Goal: Information Seeking & Learning: Learn about a topic

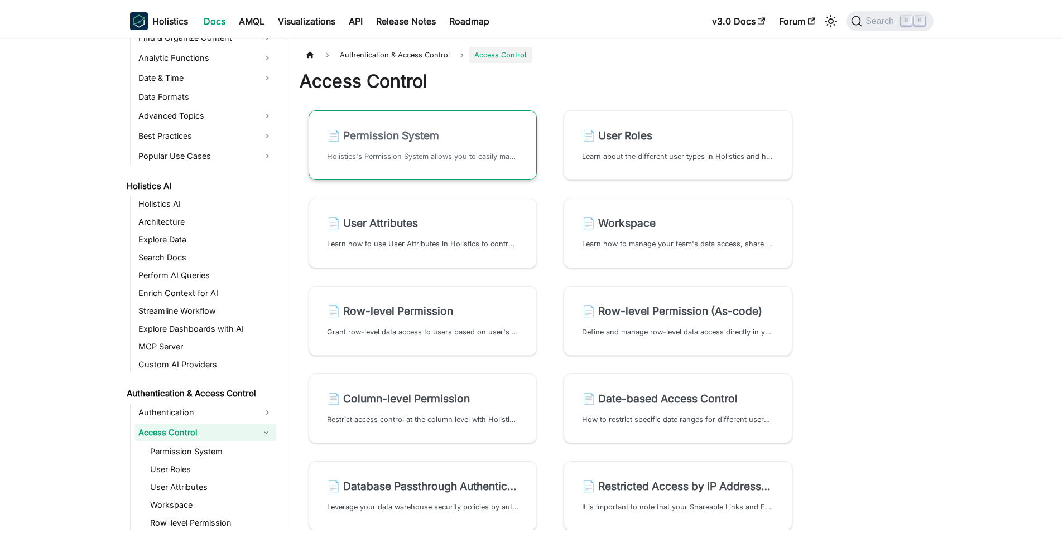
scroll to position [438, 0]
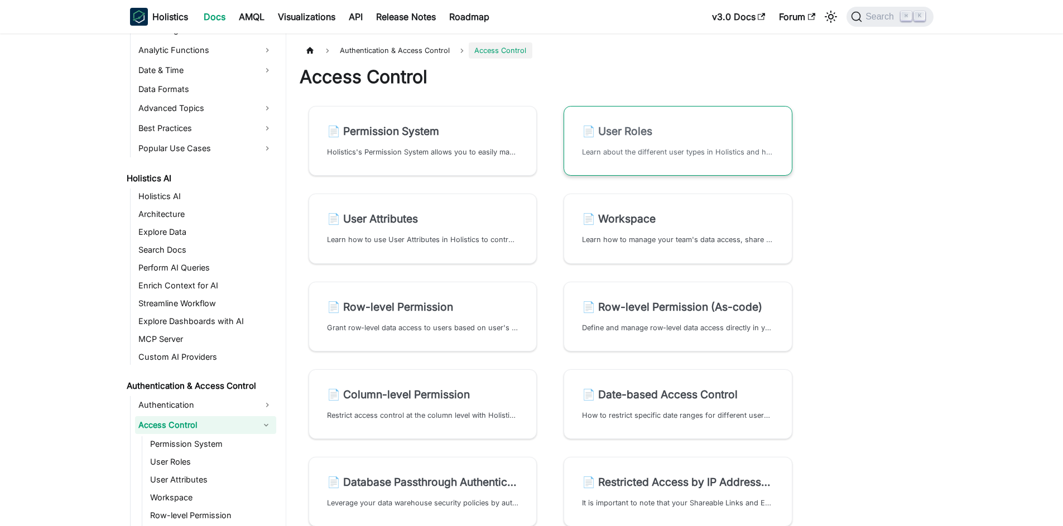
click at [730, 137] on h2 "📄️ User Roles" at bounding box center [678, 130] width 192 height 13
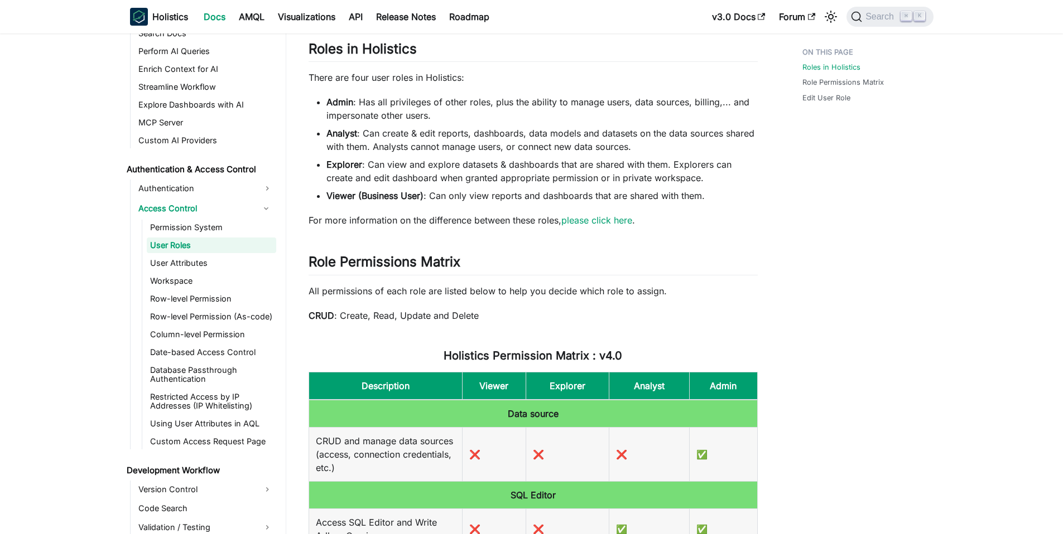
scroll to position [334, 0]
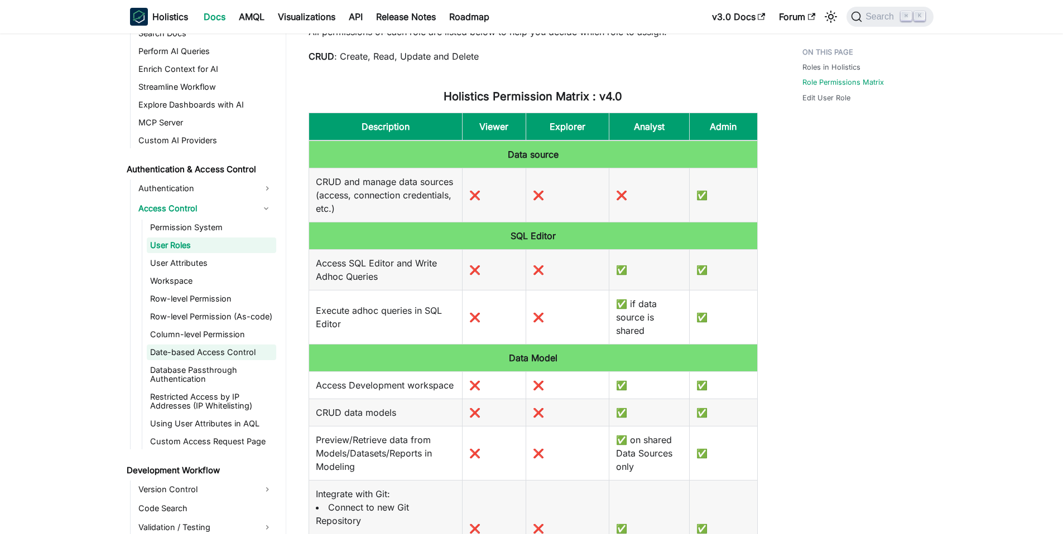
click at [209, 352] on link "Date-based Access Control" at bounding box center [211, 353] width 129 height 16
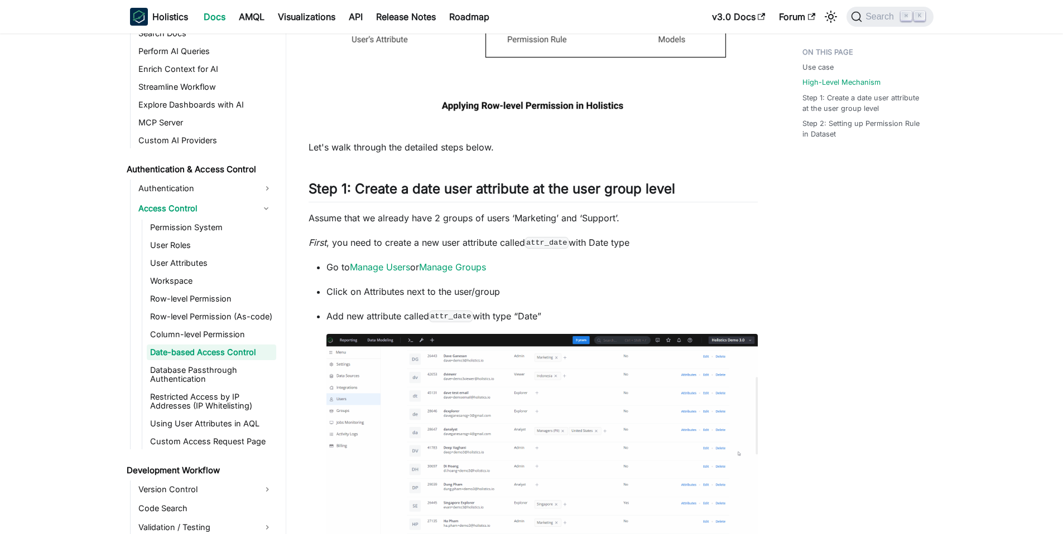
scroll to position [1240, 0]
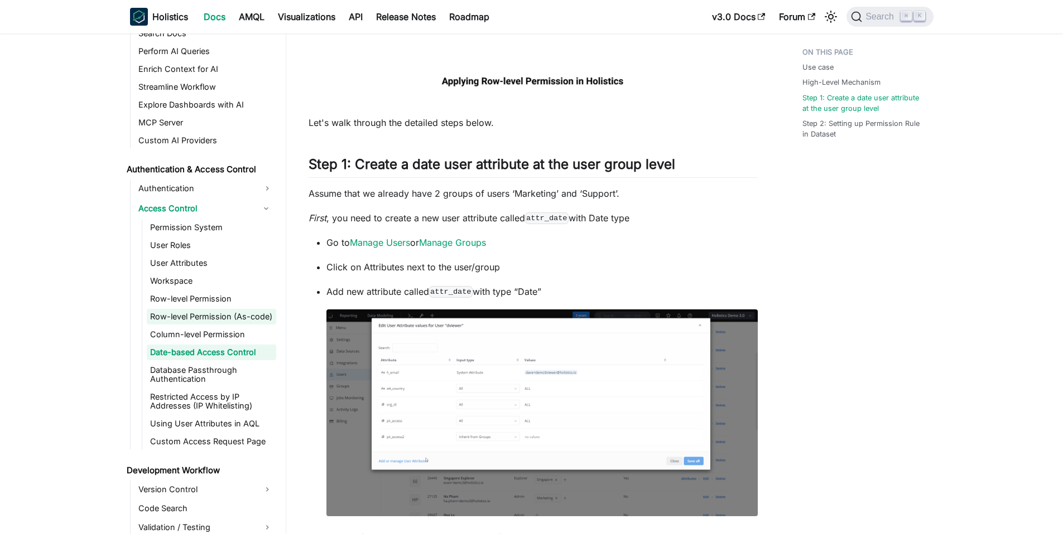
click at [227, 321] on link "Row-level Permission (As-code)" at bounding box center [211, 317] width 129 height 16
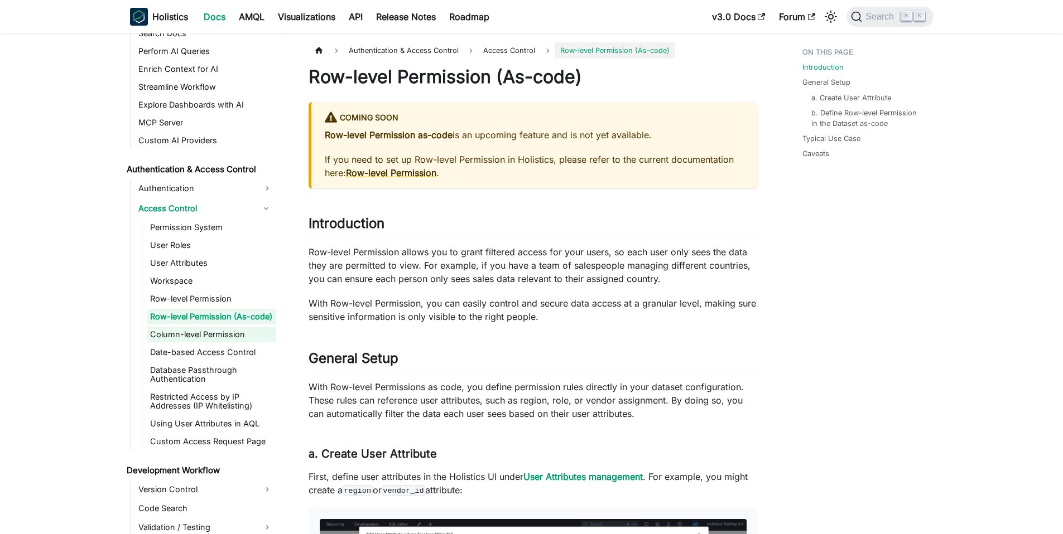
click at [192, 341] on link "Column-level Permission" at bounding box center [211, 335] width 129 height 16
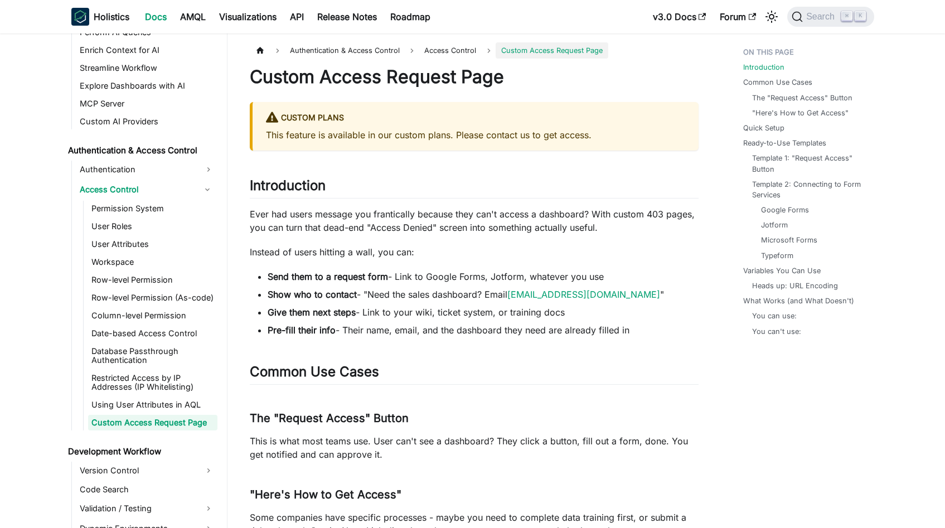
scroll to position [675, 0]
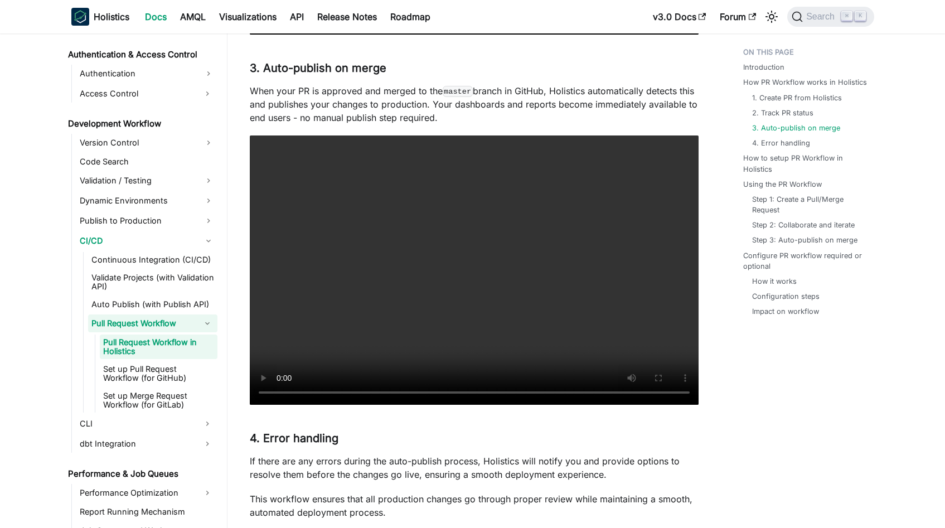
scroll to position [771, 0]
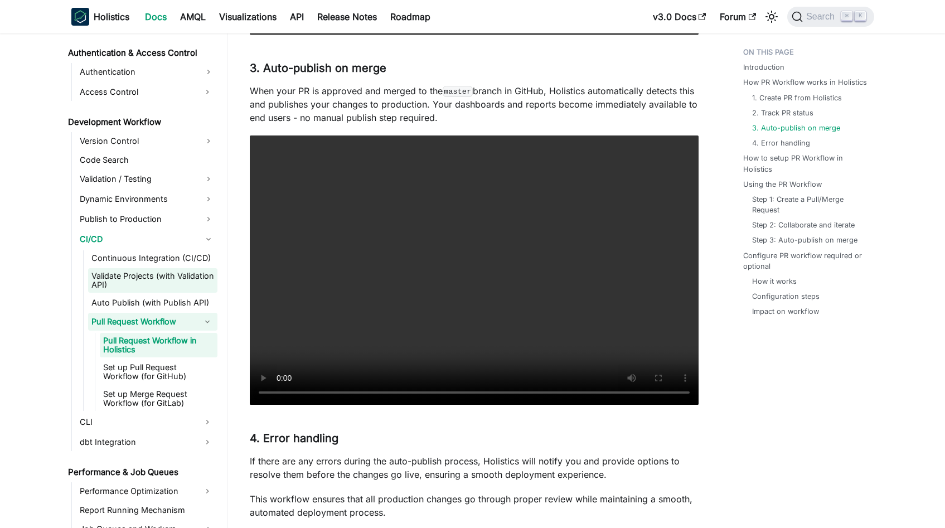
click at [122, 281] on link "Validate Projects (with Validation API)" at bounding box center [152, 280] width 129 height 25
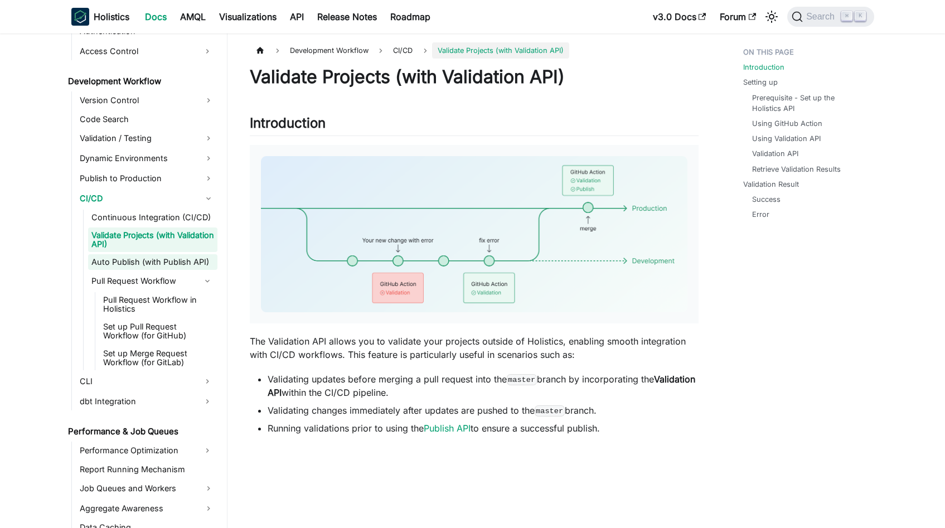
scroll to position [824, 0]
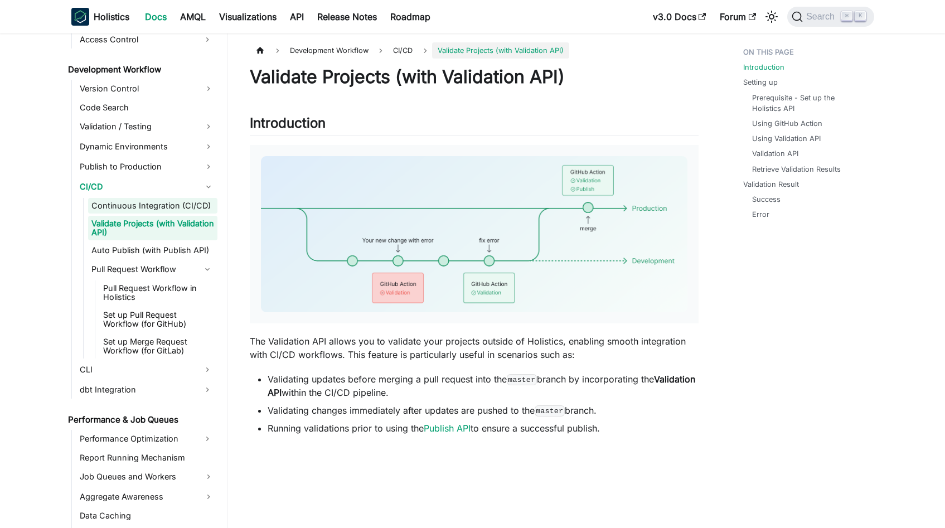
click at [138, 209] on link "Continuous Integration (CI/CD)" at bounding box center [152, 206] width 129 height 16
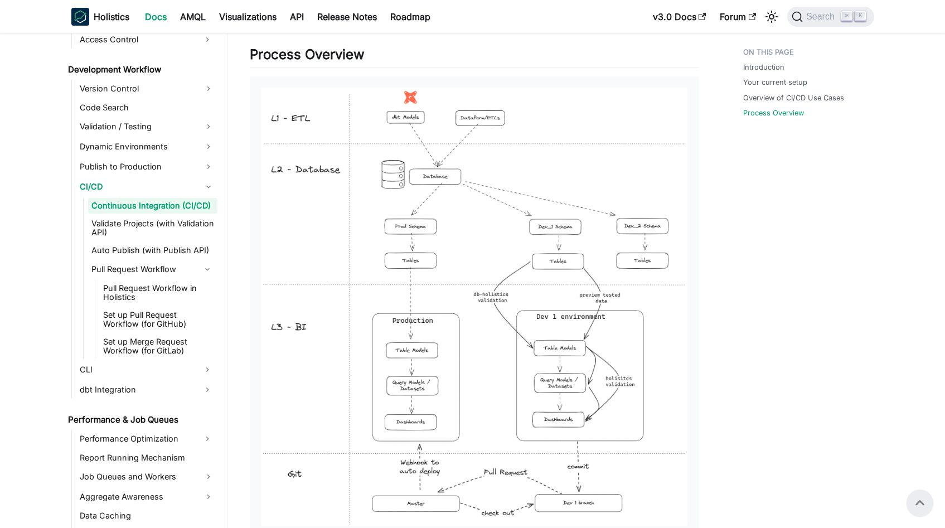
scroll to position [1085, 0]
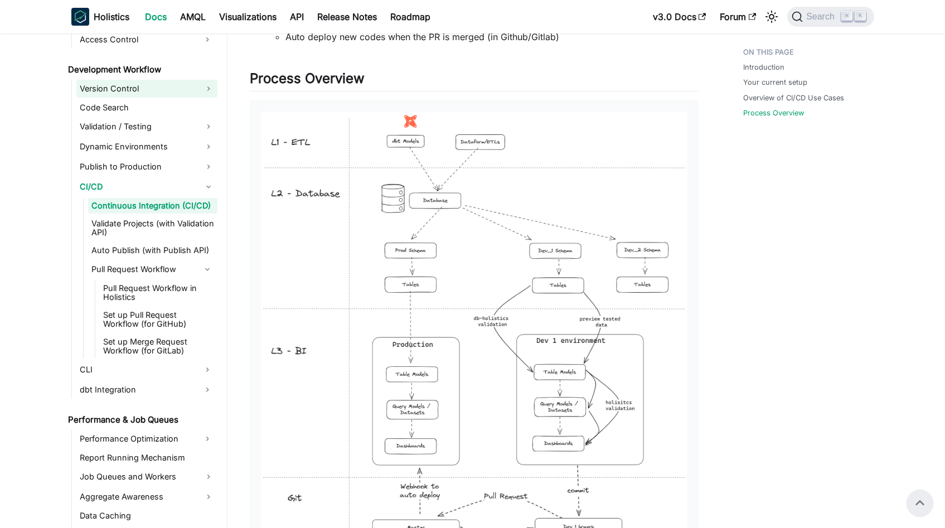
click at [128, 92] on link "Version Control" at bounding box center [146, 89] width 141 height 18
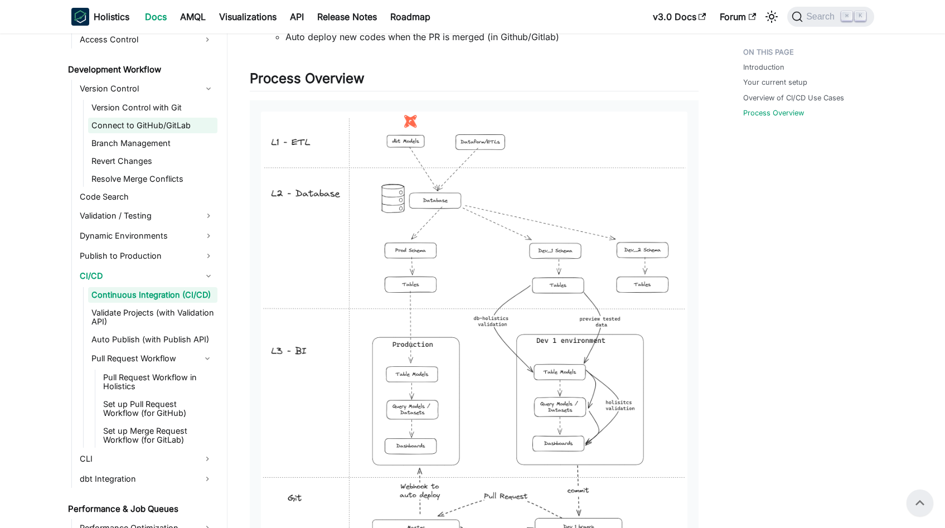
click at [122, 120] on link "Connect to GitHub/GitLab" at bounding box center [152, 126] width 129 height 16
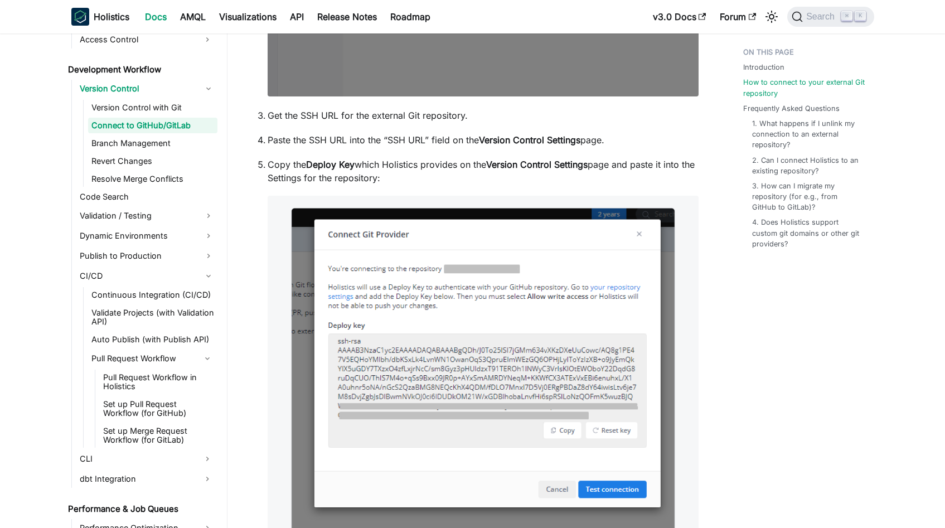
scroll to position [735, 0]
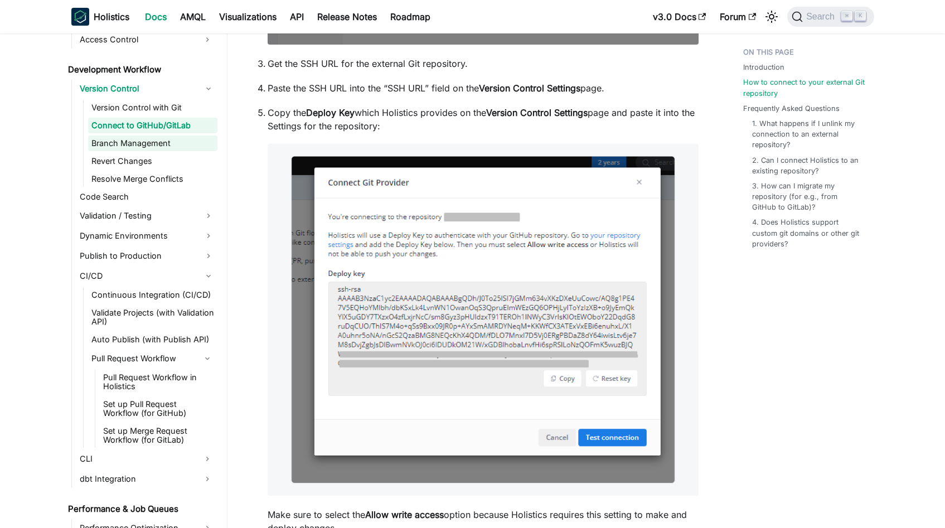
click at [107, 143] on link "Branch Management" at bounding box center [152, 144] width 129 height 16
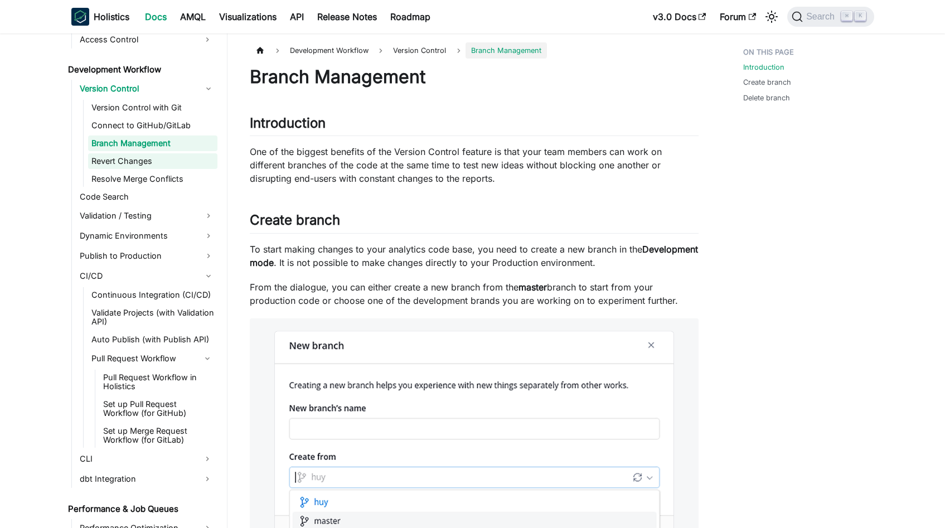
click at [109, 161] on link "Revert Changes" at bounding box center [152, 161] width 129 height 16
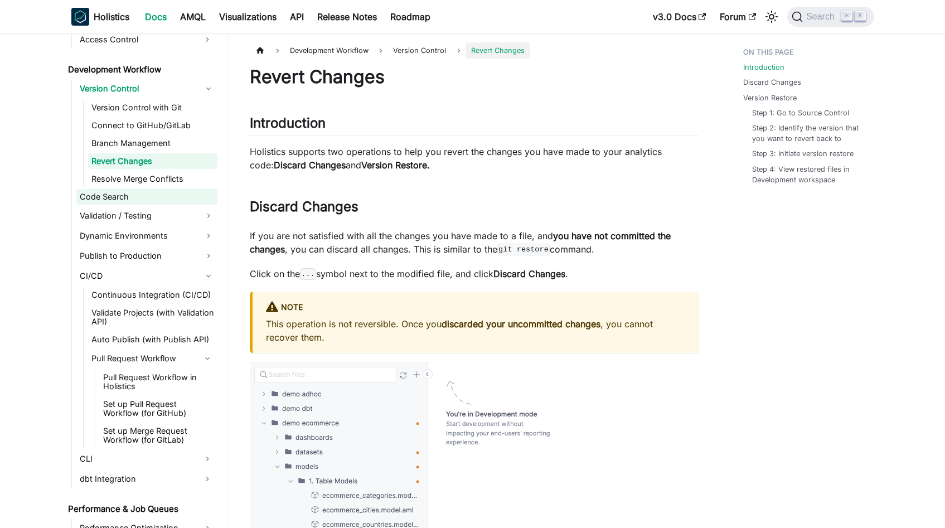
click at [109, 192] on link "Code Search" at bounding box center [146, 197] width 141 height 16
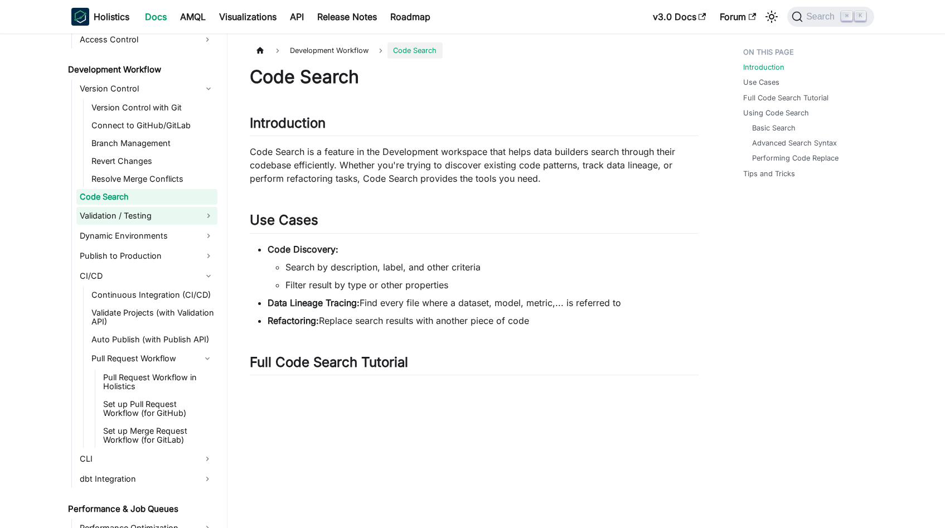
click at [107, 218] on link "Validation / Testing" at bounding box center [146, 216] width 141 height 18
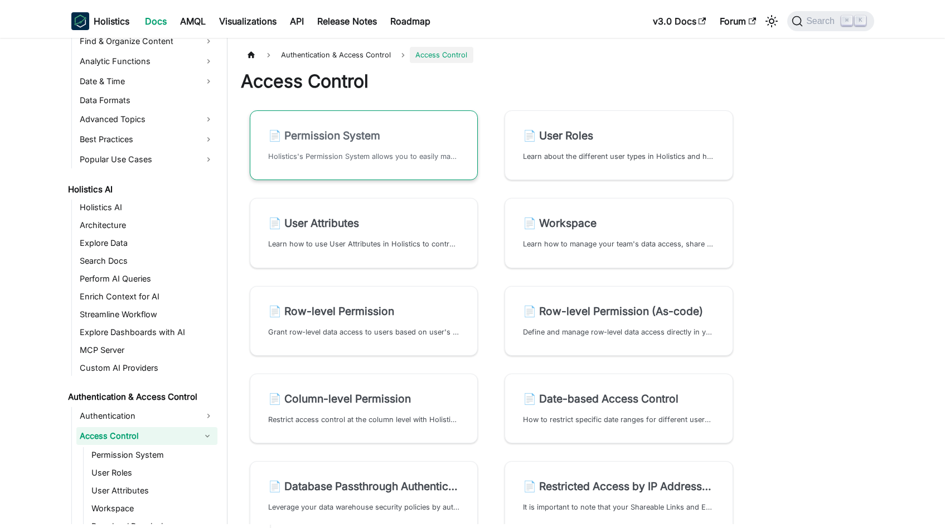
scroll to position [443, 0]
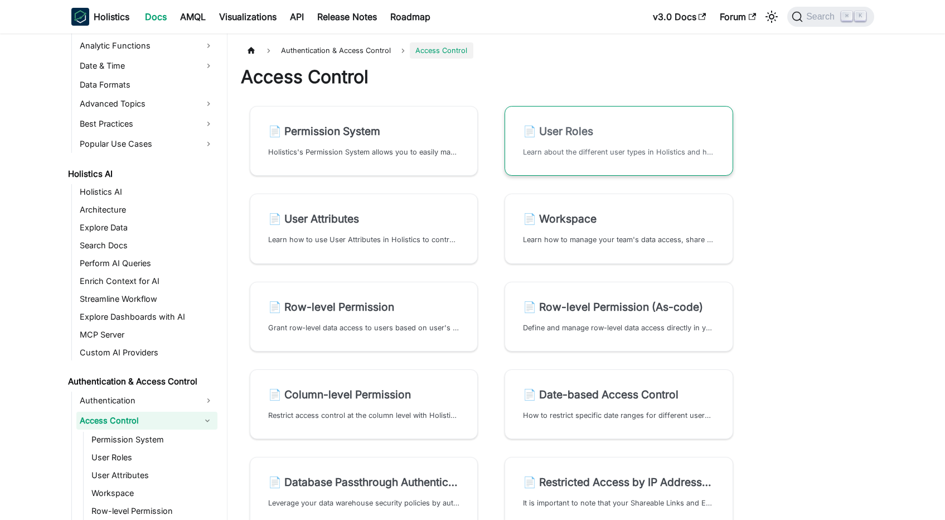
click at [612, 149] on p "Learn about the different user types in Holistics and how they can help you str…" at bounding box center [619, 152] width 192 height 11
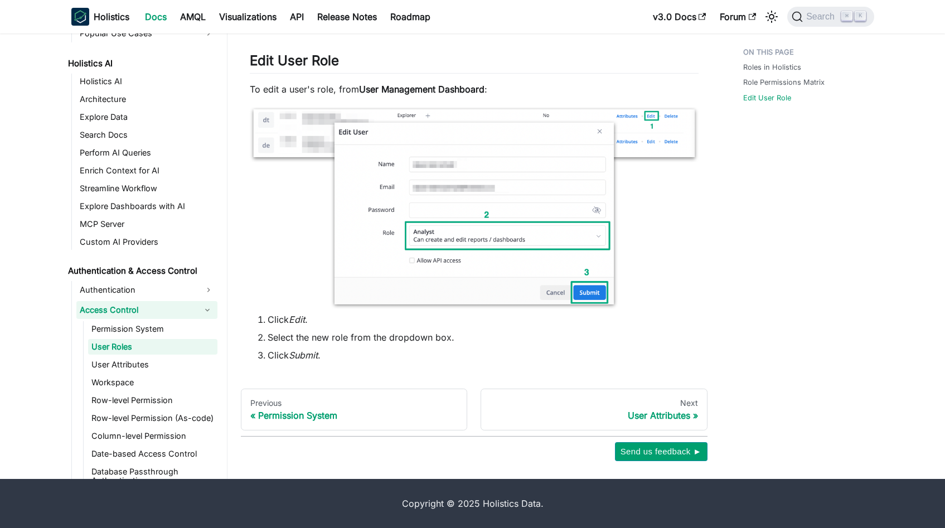
scroll to position [632, 0]
